Goal: Task Accomplishment & Management: Manage account settings

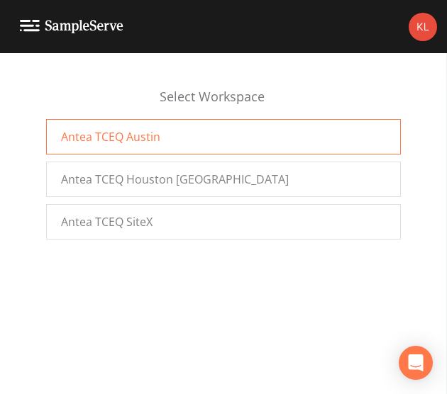
click at [116, 144] on span "Antea TCEQ Austin" at bounding box center [110, 136] width 99 height 17
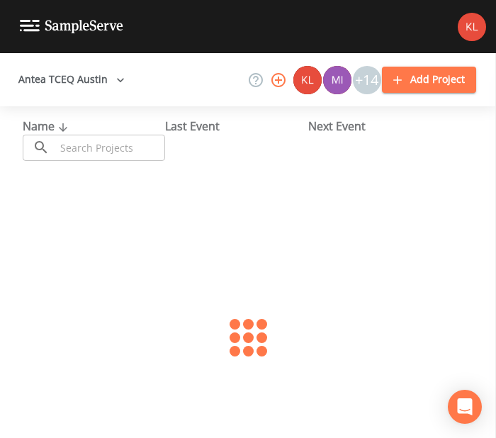
click at [119, 150] on input "text" at bounding box center [110, 148] width 110 height 26
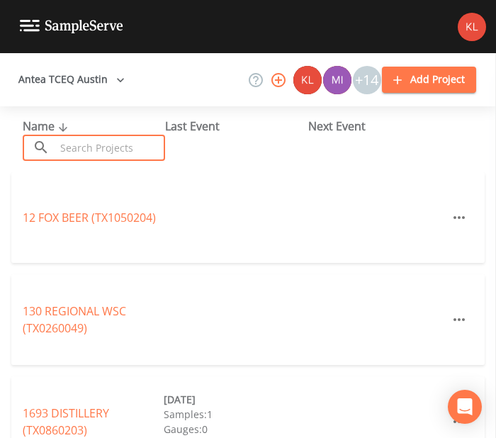
paste input "TX0860134"
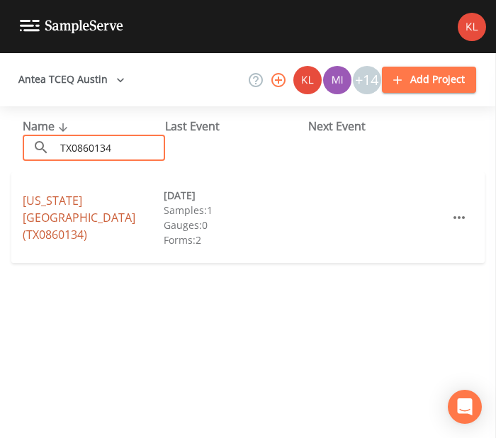
type input "TX0860134"
click at [101, 207] on link "TEXAS WINE COUNTRY RV RESORT (TX0860134)" at bounding box center [79, 218] width 113 height 50
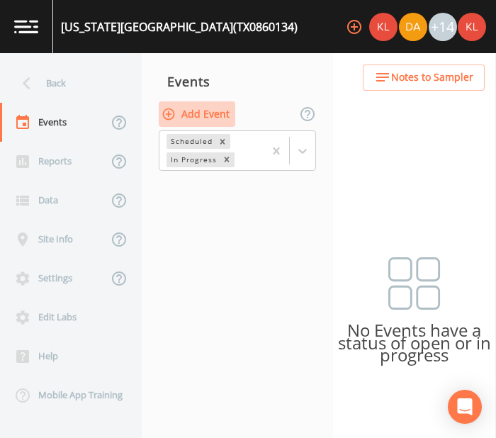
click at [208, 110] on button "Add Event" at bounding box center [197, 114] width 77 height 26
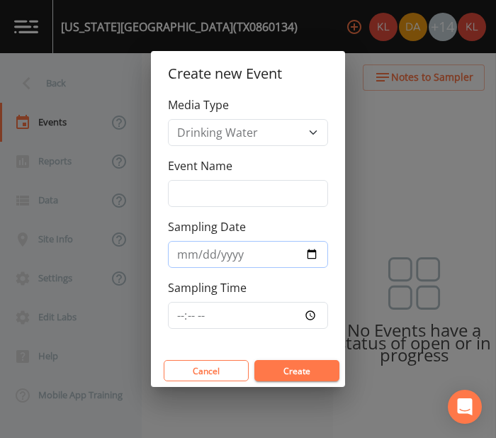
click at [307, 264] on input "Sampling Date" at bounding box center [248, 254] width 160 height 27
click at [310, 256] on input "Sampling Date" at bounding box center [248, 254] width 160 height 27
type input "2025-10-09"
click at [308, 360] on button "Create" at bounding box center [296, 370] width 85 height 21
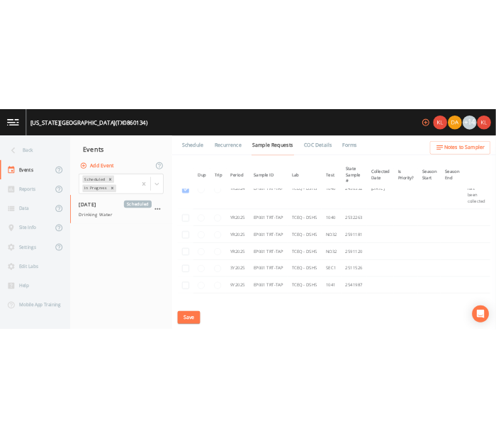
scroll to position [43, 0]
